Goal: Information Seeking & Learning: Learn about a topic

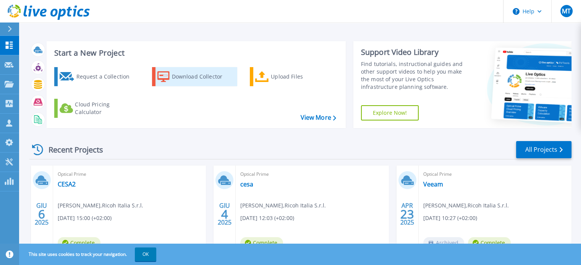
click at [192, 78] on div "Download Collector" at bounding box center [202, 76] width 61 height 15
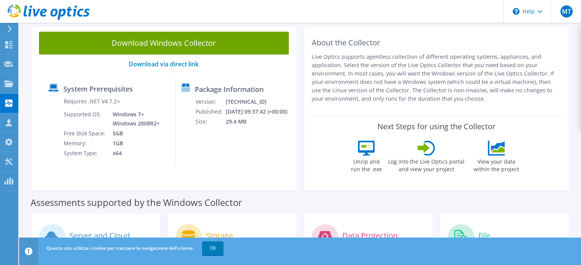
scroll to position [51, 0]
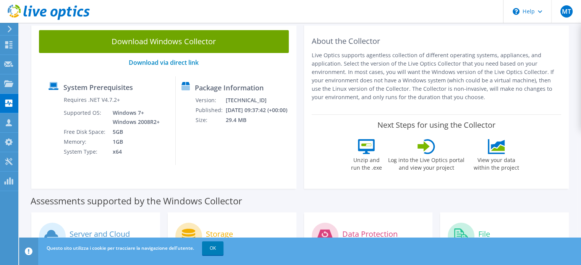
drag, startPoint x: 583, startPoint y: 17, endPoint x: 583, endPoint y: 39, distance: 21.8
click at [581, 39] on html "MT Partner di canale Massimo Torrisi massimo.torrisi@ricoh.it Ricoh Italia S.r.…" at bounding box center [290, 81] width 581 height 265
click at [214, 244] on link "OK" at bounding box center [212, 249] width 21 height 14
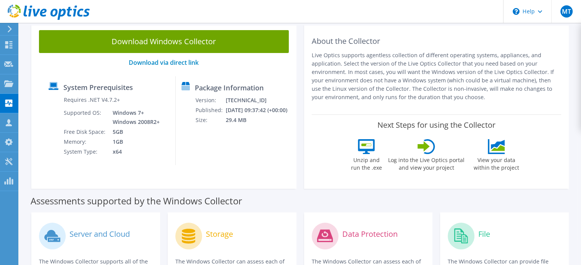
scroll to position [0, 0]
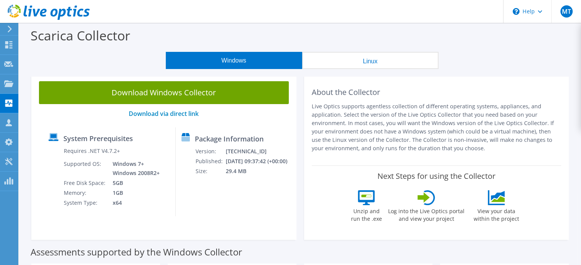
click at [370, 61] on button "Linux" at bounding box center [370, 60] width 136 height 17
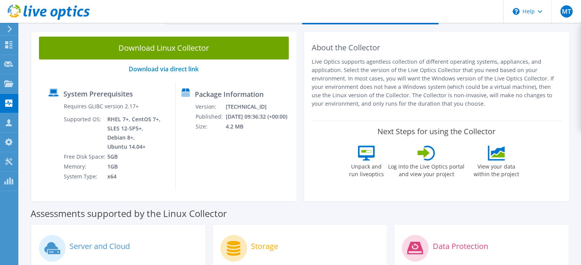
scroll to position [46, 0]
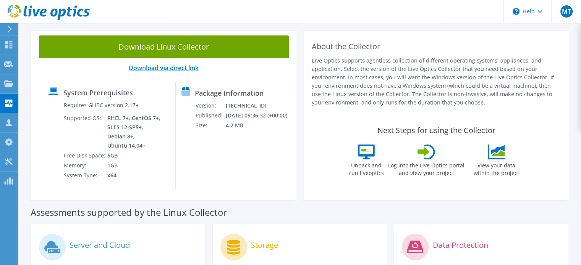
click at [157, 66] on link "Download via direct link" at bounding box center [164, 68] width 70 height 8
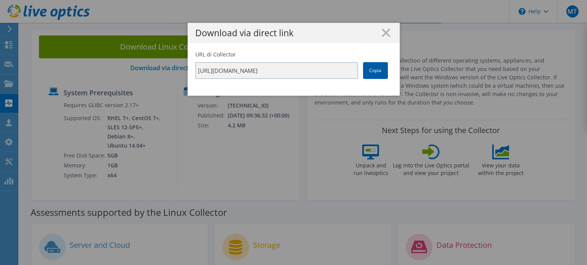
click at [370, 70] on link "Copia" at bounding box center [375, 70] width 25 height 17
click at [384, 33] on icon at bounding box center [386, 33] width 8 height 8
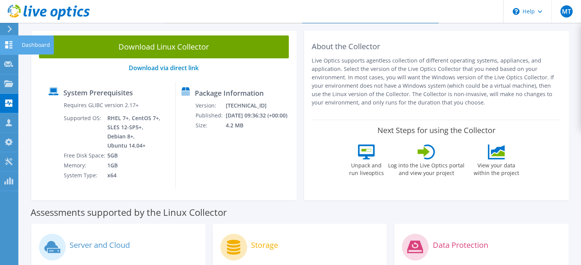
click at [6, 41] on icon at bounding box center [8, 44] width 9 height 7
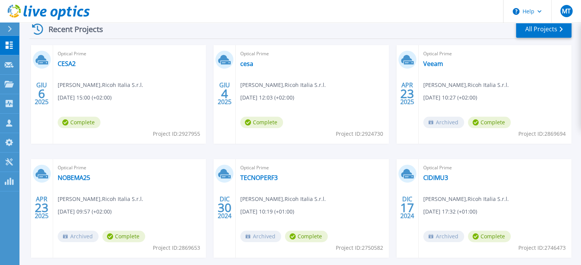
scroll to position [122, 0]
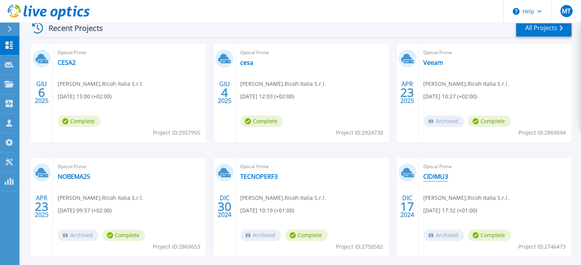
click at [439, 177] on link "CIDIMU3" at bounding box center [435, 177] width 25 height 8
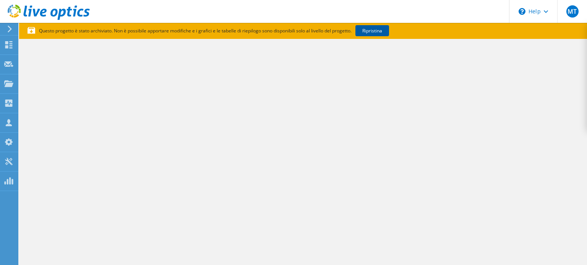
click at [382, 31] on link "Ripristina" at bounding box center [372, 30] width 34 height 11
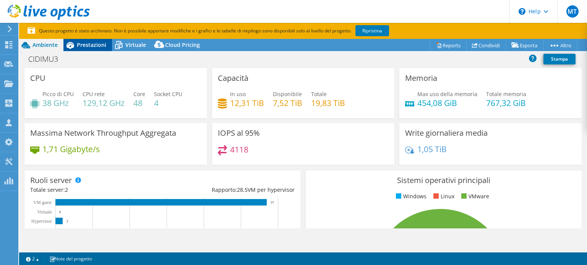
select select "EUFrankfurt"
click at [94, 42] on span "Prestazioni" at bounding box center [91, 44] width 29 height 7
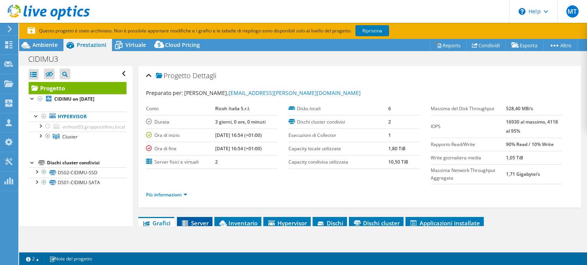
click at [202, 221] on span "Server" at bounding box center [195, 224] width 28 height 8
click at [160, 222] on span "Grafici" at bounding box center [156, 224] width 28 height 8
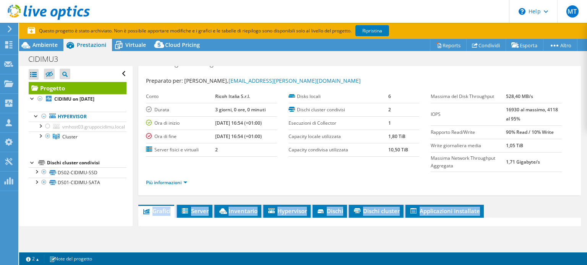
scroll to position [29, 0]
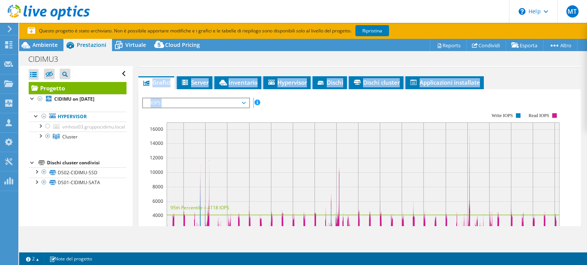
scroll to position [173, 0]
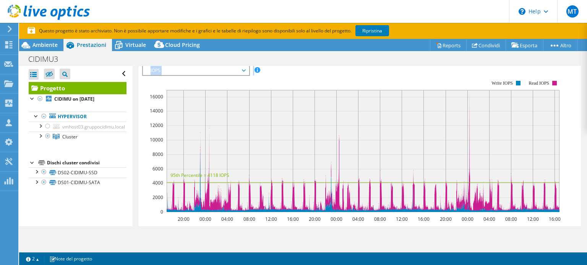
click at [244, 70] on span "IOPS" at bounding box center [196, 70] width 98 height 9
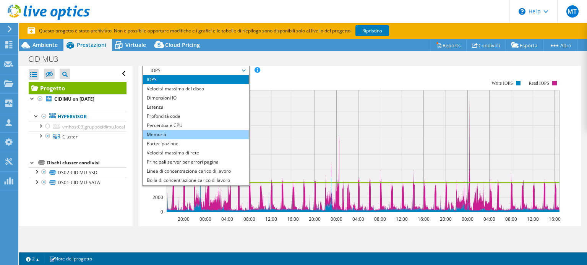
click at [177, 134] on li "Memoria" at bounding box center [196, 134] width 106 height 9
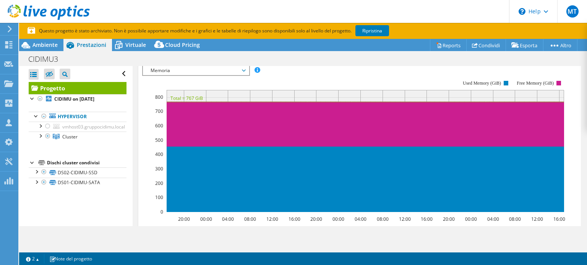
click at [244, 67] on span "Memoria" at bounding box center [196, 70] width 98 height 9
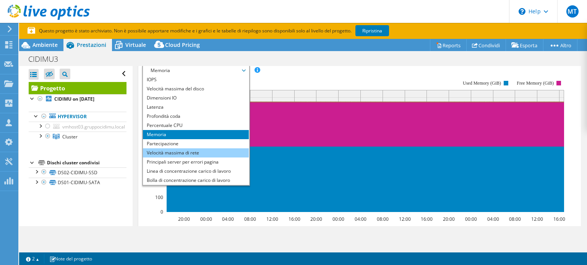
click at [181, 149] on li "Velocità massima di rete" at bounding box center [196, 153] width 106 height 9
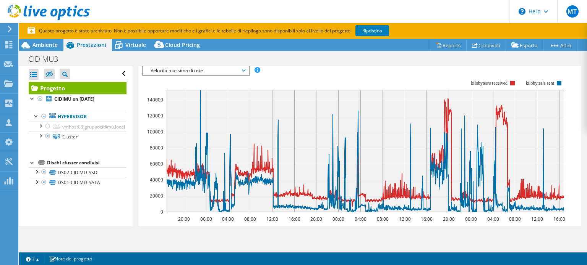
click at [241, 68] on span "Velocità massima di rete" at bounding box center [196, 70] width 98 height 9
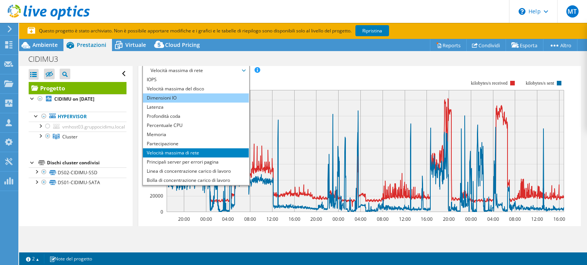
click at [181, 96] on li "Dimensioni IO" at bounding box center [196, 98] width 106 height 9
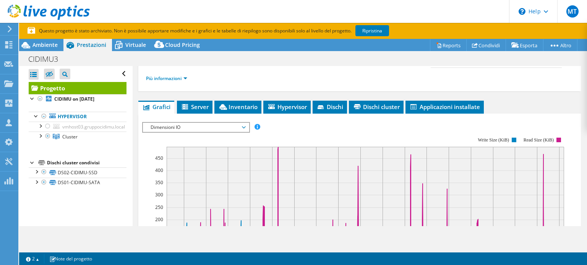
scroll to position [171, 0]
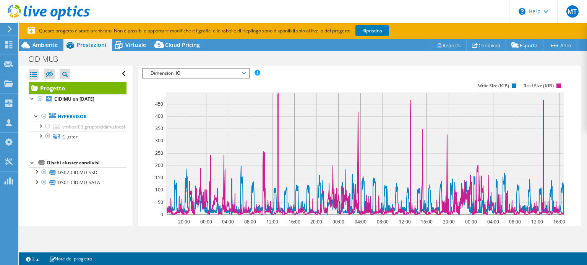
click at [244, 72] on span "Dimensioni IO" at bounding box center [196, 73] width 98 height 9
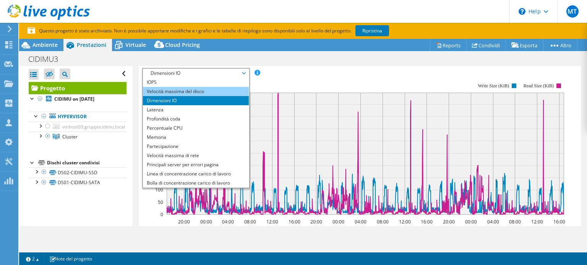
click at [208, 89] on li "Velocità massima del disco" at bounding box center [196, 91] width 106 height 9
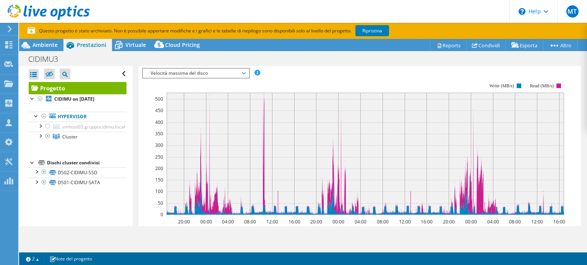
click at [241, 71] on span "Velocità massima del disco" at bounding box center [196, 73] width 98 height 9
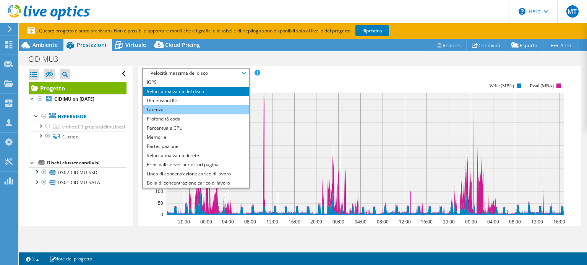
click at [165, 110] on li "Latenza" at bounding box center [196, 109] width 106 height 9
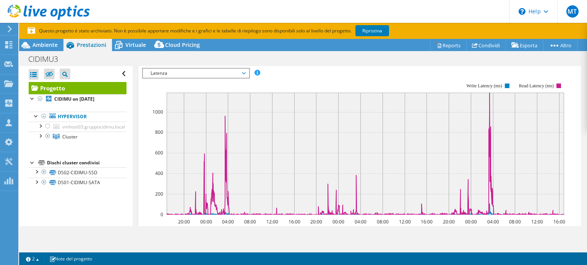
click at [244, 73] on span "Latenza" at bounding box center [196, 73] width 98 height 9
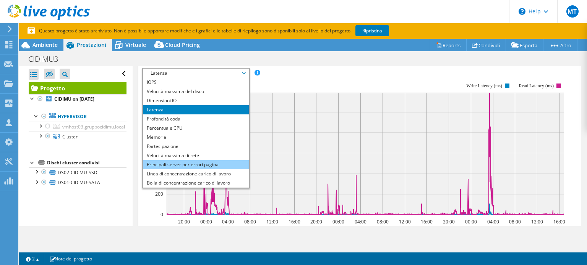
click at [199, 164] on li "Principali server per errori pagina" at bounding box center [196, 164] width 106 height 9
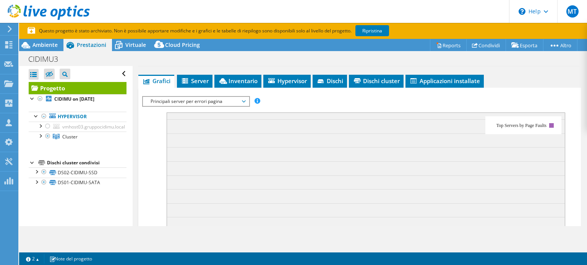
scroll to position [142, 0]
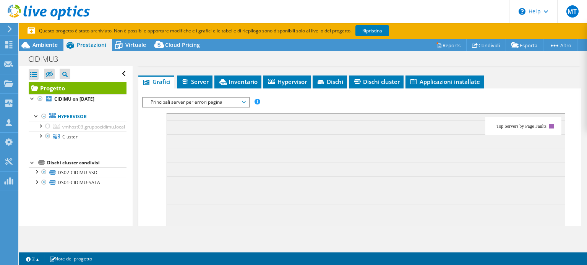
click at [245, 102] on span "Principali server per errori pagina" at bounding box center [196, 102] width 106 height 9
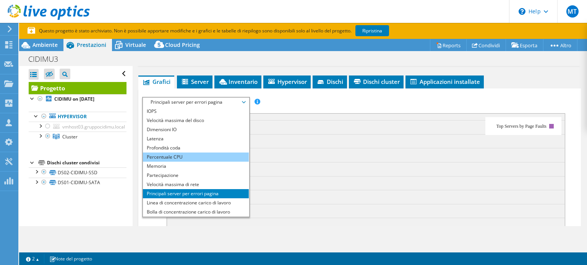
click at [185, 157] on li "Percentuale CPU" at bounding box center [196, 157] width 106 height 9
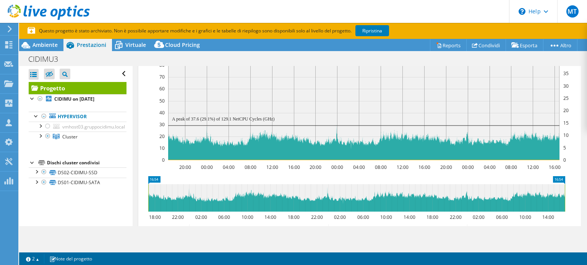
scroll to position [230, 0]
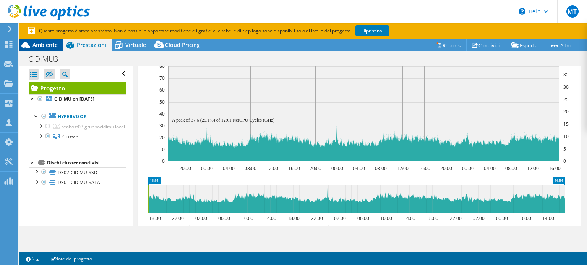
click at [41, 45] on span "Ambiente" at bounding box center [44, 44] width 25 height 7
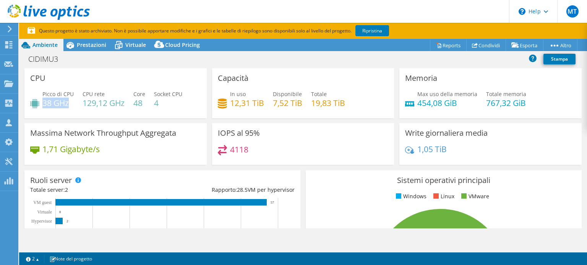
drag, startPoint x: 43, startPoint y: 104, endPoint x: 70, endPoint y: 106, distance: 26.8
click at [70, 106] on h4 "38 GHz" at bounding box center [57, 103] width 31 height 8
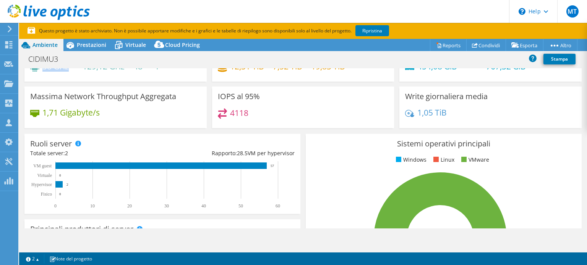
scroll to position [19, 0]
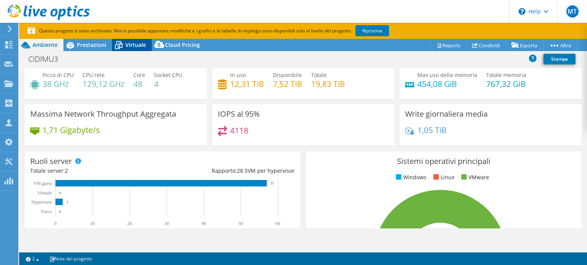
click at [136, 42] on span "Virtuale" at bounding box center [135, 44] width 21 height 7
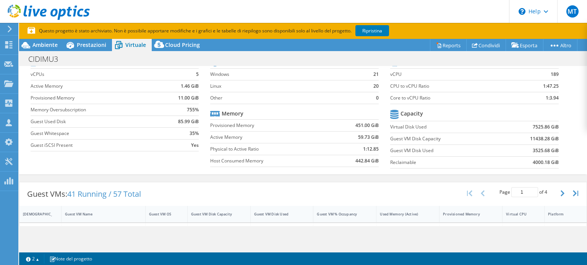
scroll to position [0, 0]
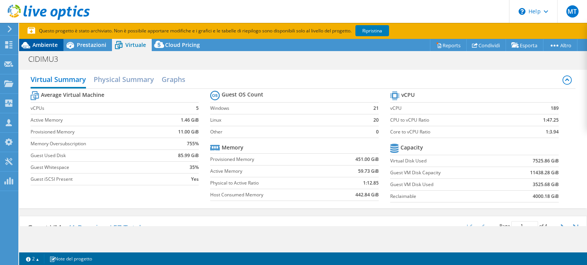
click at [45, 47] on span "Ambiente" at bounding box center [44, 44] width 25 height 7
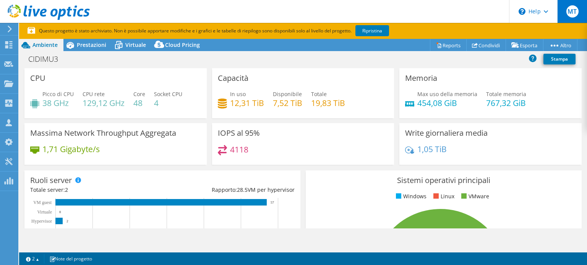
click at [573, 12] on span "MT" at bounding box center [572, 11] width 12 height 12
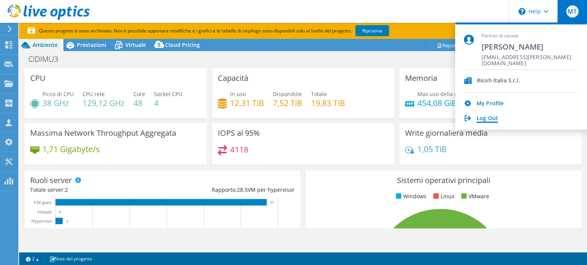
click at [490, 119] on link "Log Out" at bounding box center [486, 118] width 21 height 7
